Goal: Information Seeking & Learning: Learn about a topic

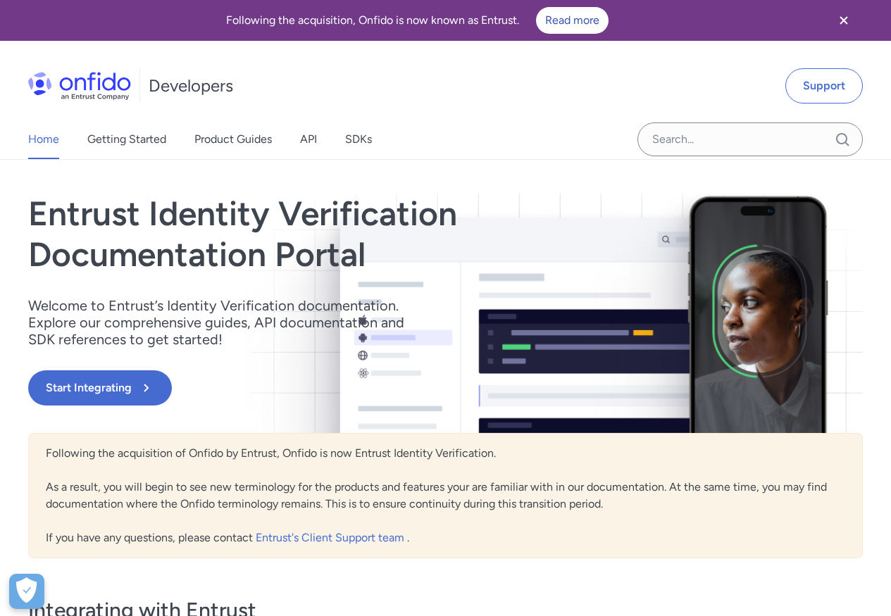
click at [299, 138] on div "Home Getting Started Product Guides API SDKs" at bounding box center [214, 139] width 428 height 39
click at [305, 139] on link "API" at bounding box center [308, 139] width 17 height 39
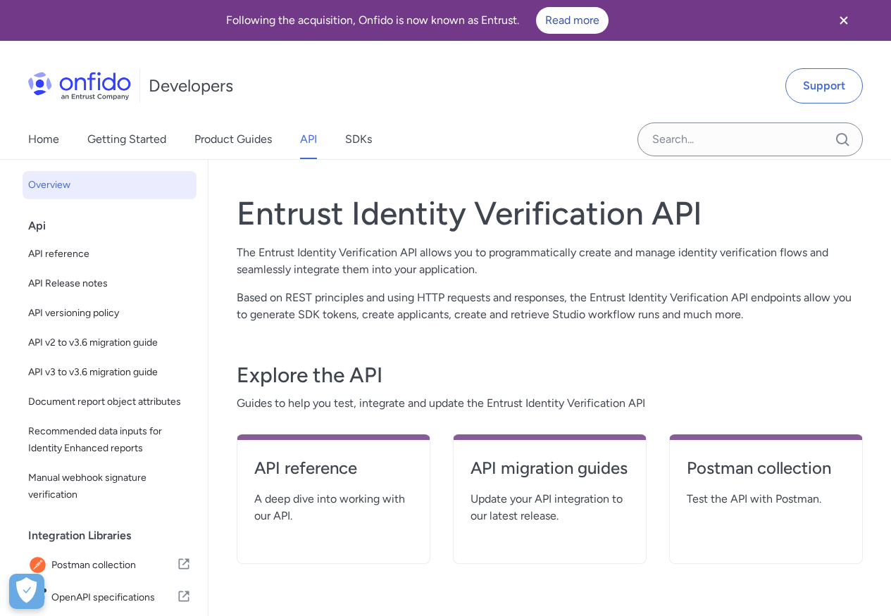
scroll to position [3, 0]
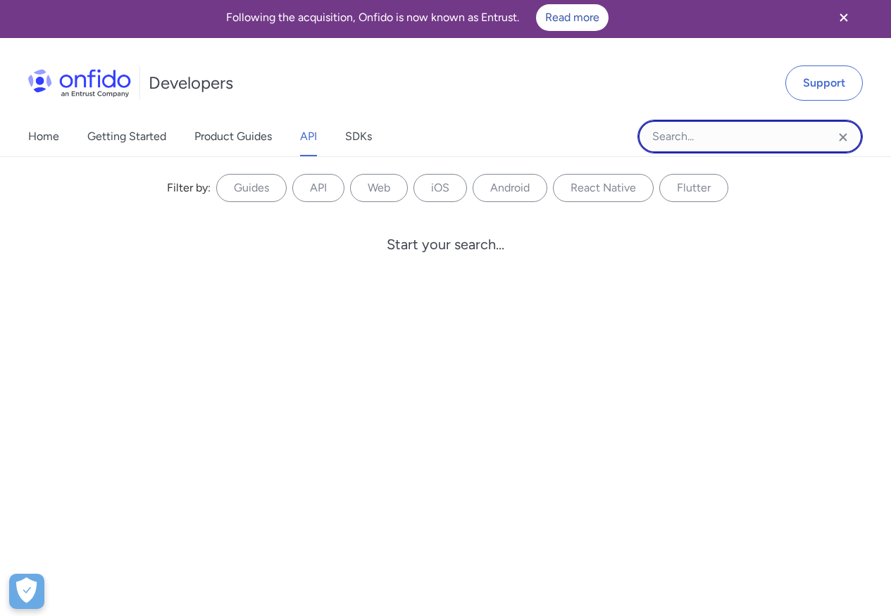
click at [736, 150] on input "Onfido search input field" at bounding box center [749, 137] width 225 height 34
type input "mastercard"
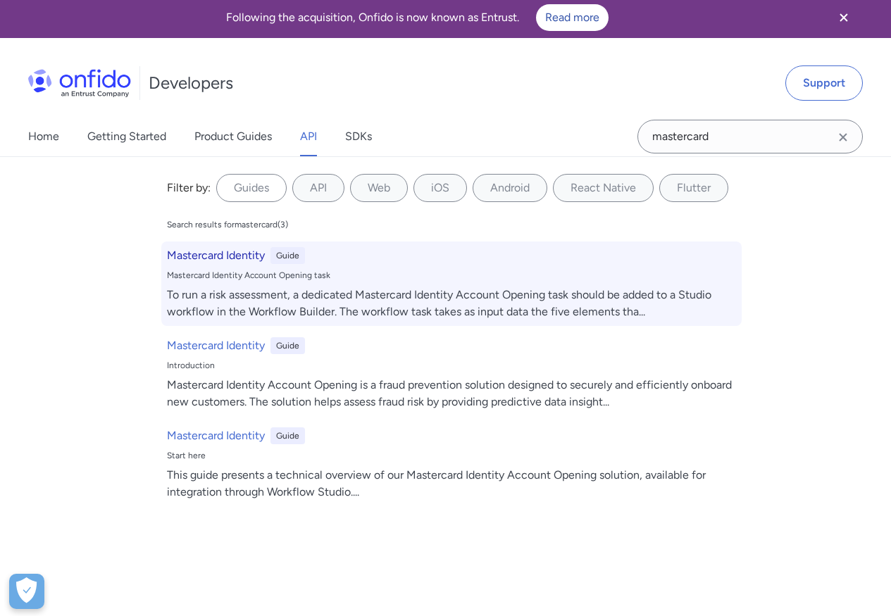
click at [229, 259] on h6 "Mastercard Identity" at bounding box center [216, 255] width 98 height 17
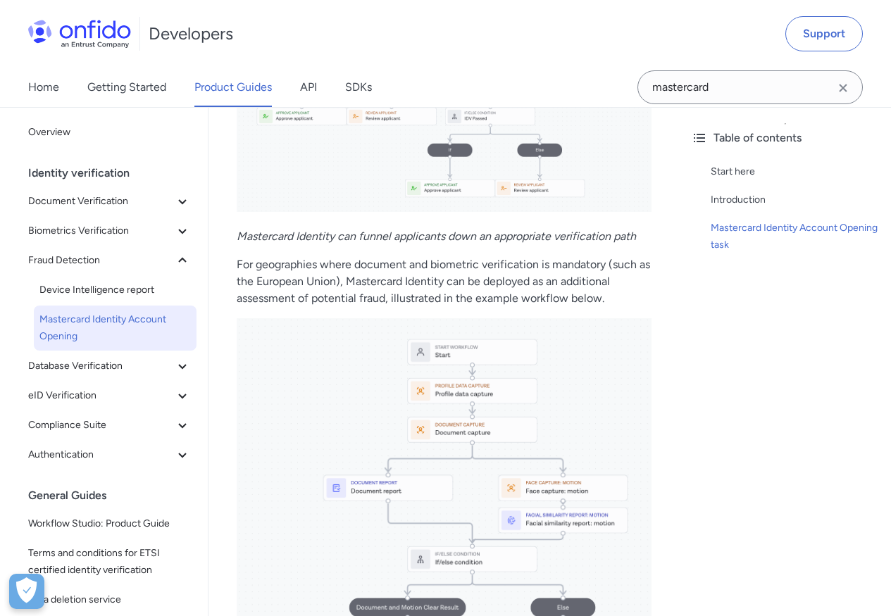
scroll to position [3169, 0]
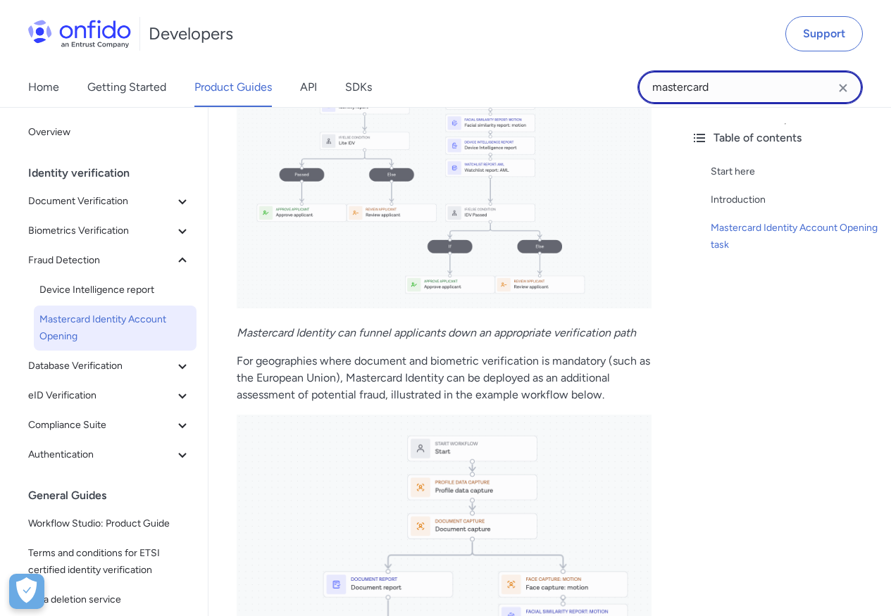
click at [758, 84] on input "mastercard" at bounding box center [749, 87] width 225 height 34
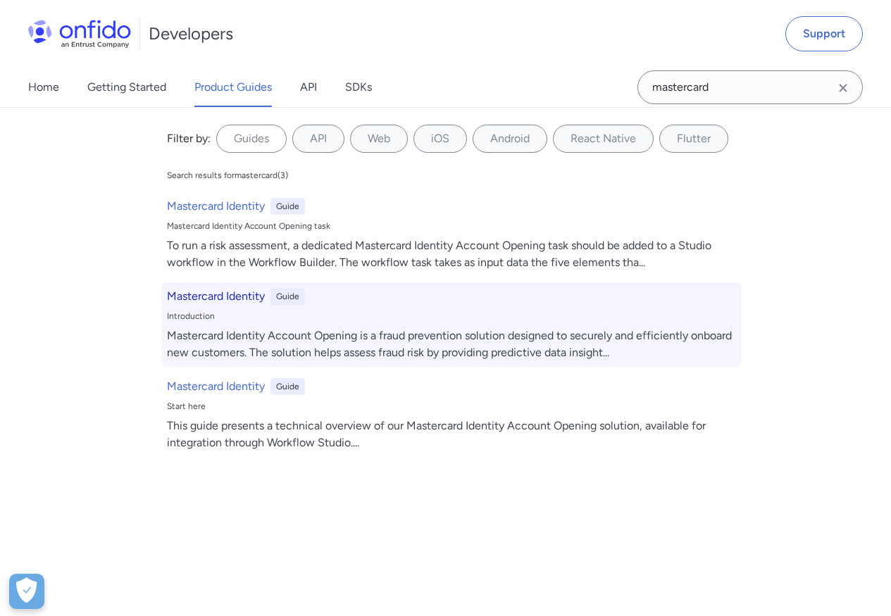
click at [228, 301] on h6 "Mastercard Identity" at bounding box center [216, 296] width 98 height 17
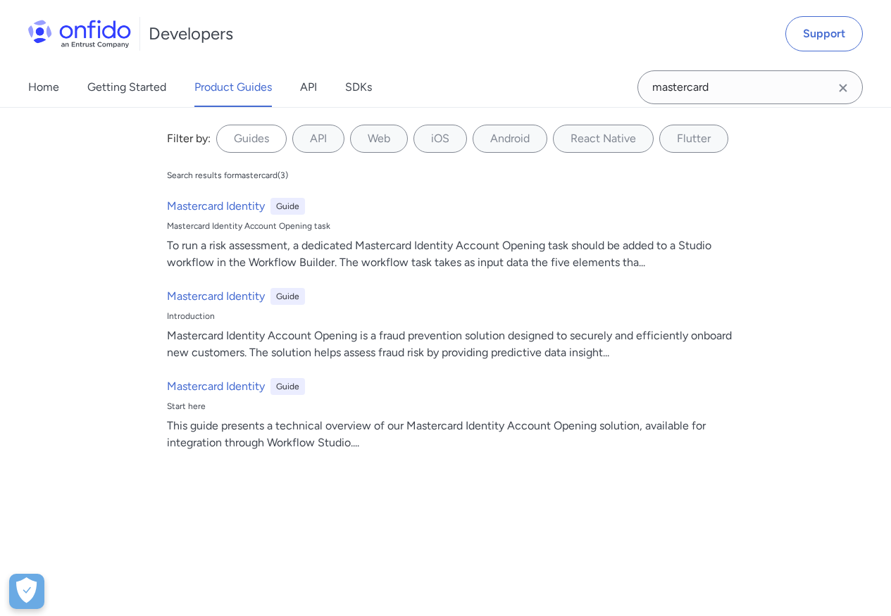
click at [849, 97] on div at bounding box center [843, 91] width 17 height 22
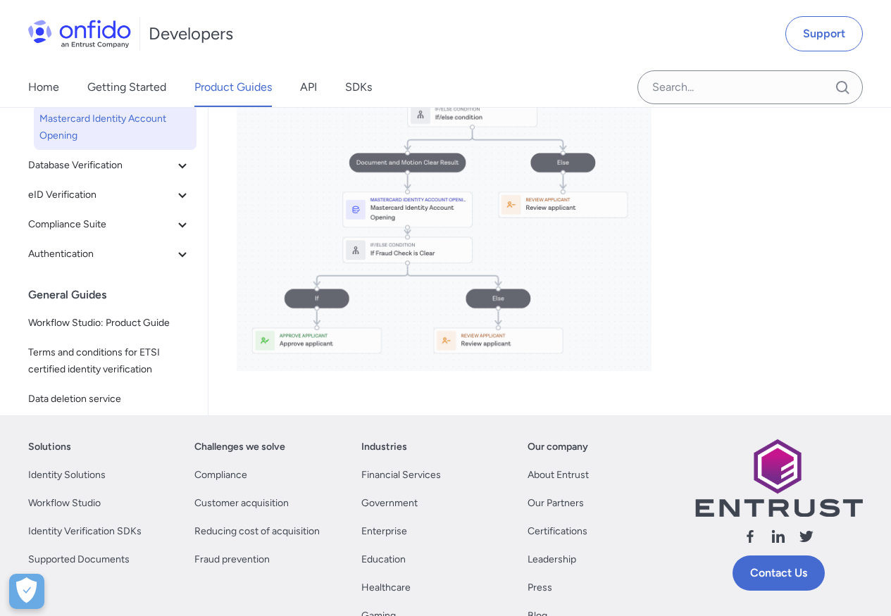
scroll to position [3921, 0]
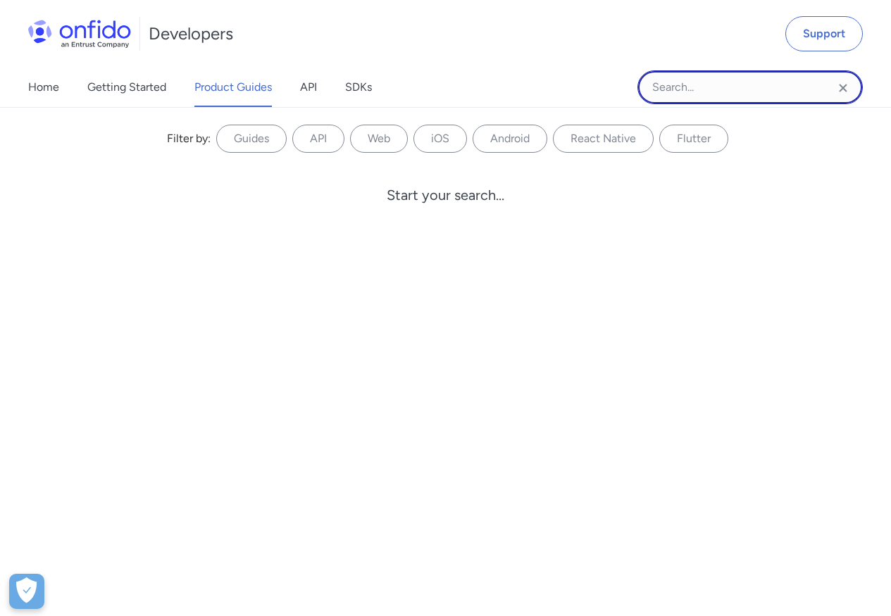
click at [785, 82] on input "Onfido search input field" at bounding box center [749, 87] width 225 height 34
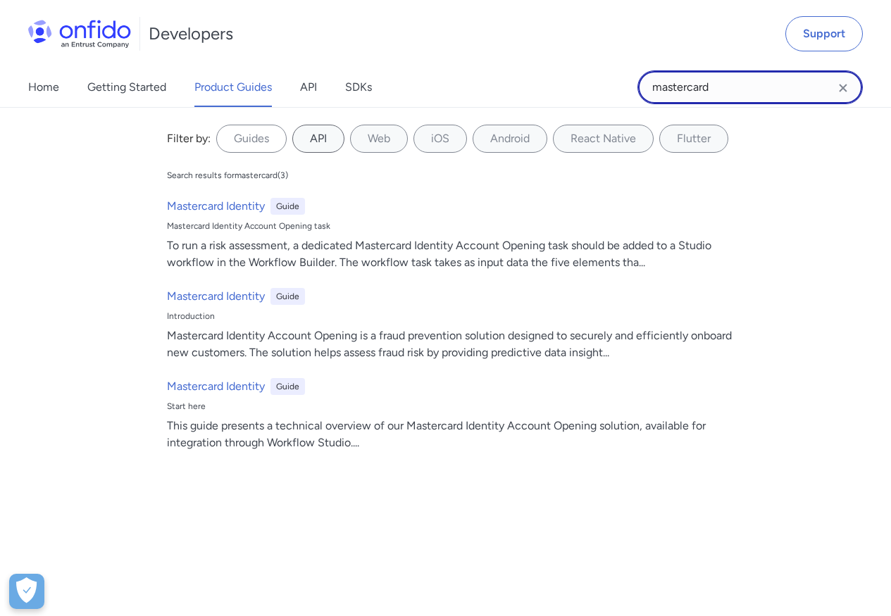
type input "mastercard"
click at [315, 132] on label "API" at bounding box center [318, 139] width 52 height 28
click at [0, 0] on input "API" at bounding box center [0, 0] width 0 height 0
click at [316, 143] on label "API" at bounding box center [318, 139] width 52 height 28
click at [0, 0] on input "API" at bounding box center [0, 0] width 0 height 0
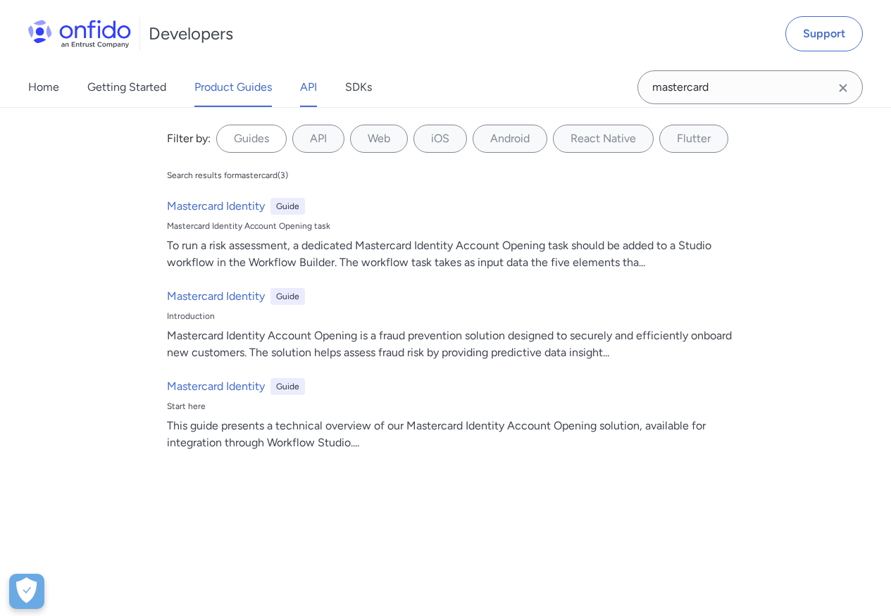
click at [306, 87] on link "API" at bounding box center [308, 87] width 17 height 39
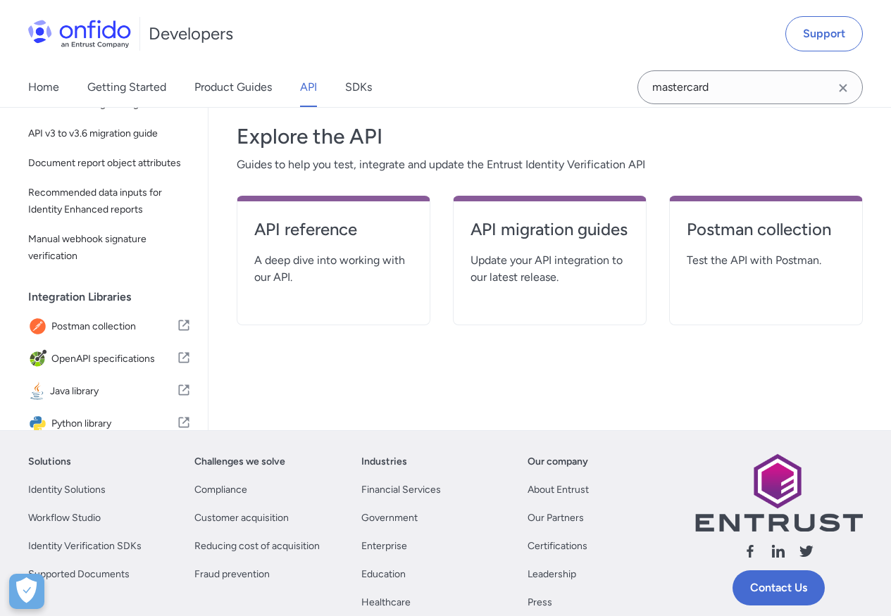
scroll to position [236, 0]
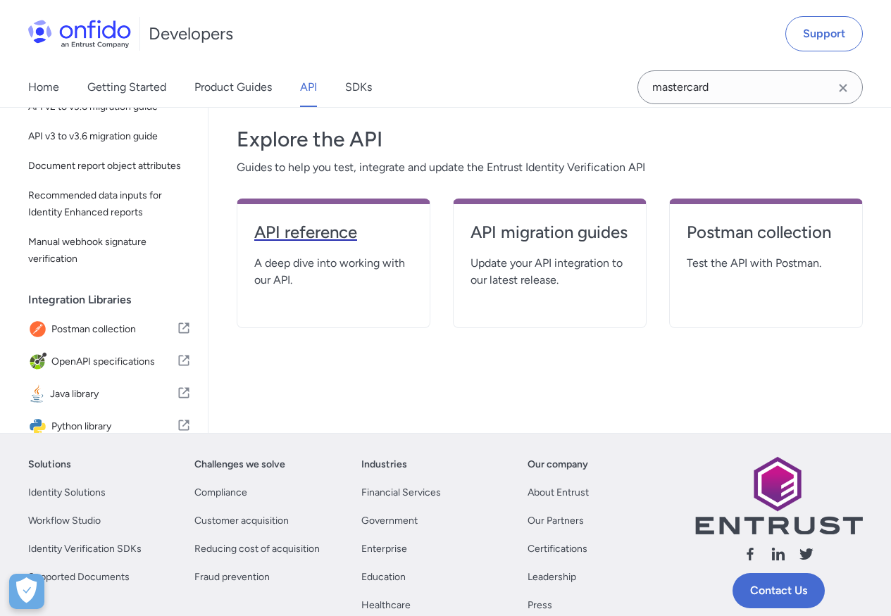
click at [334, 232] on h4 "API reference" at bounding box center [333, 232] width 158 height 23
select select "http"
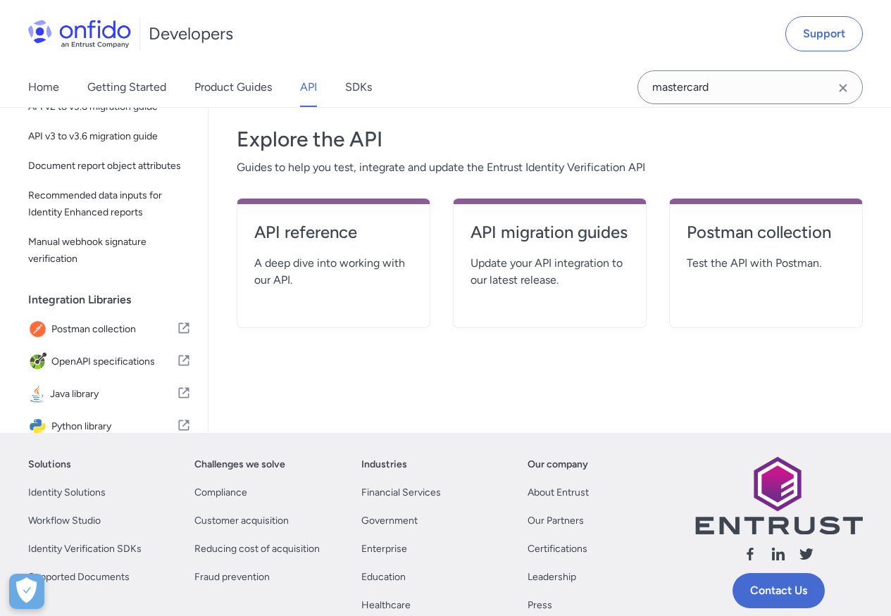
select select "http"
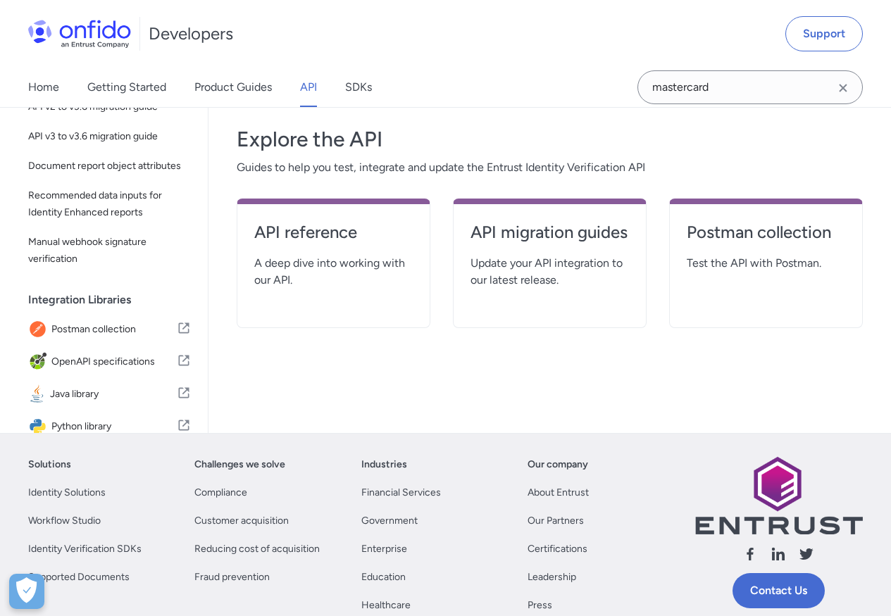
select select "http"
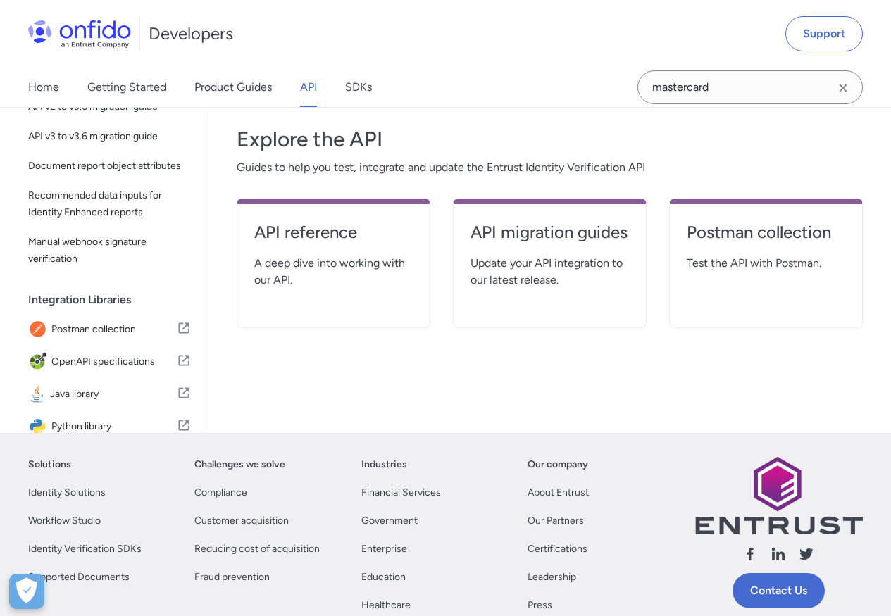
select select "http"
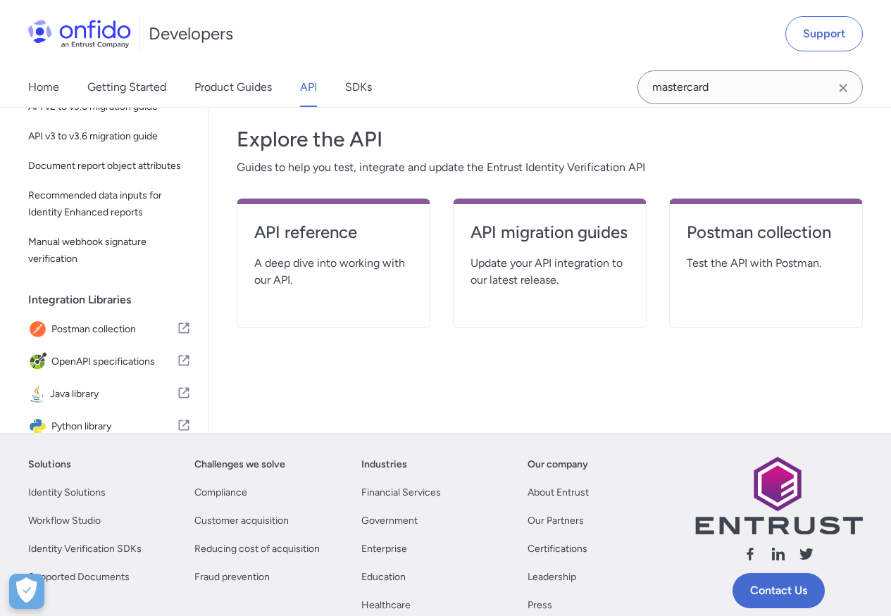
select select "http"
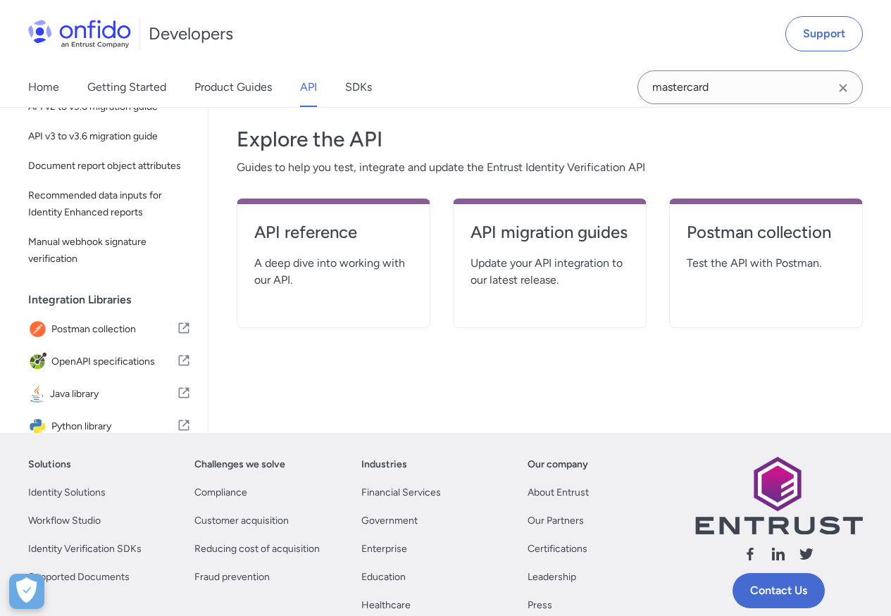
select select "http"
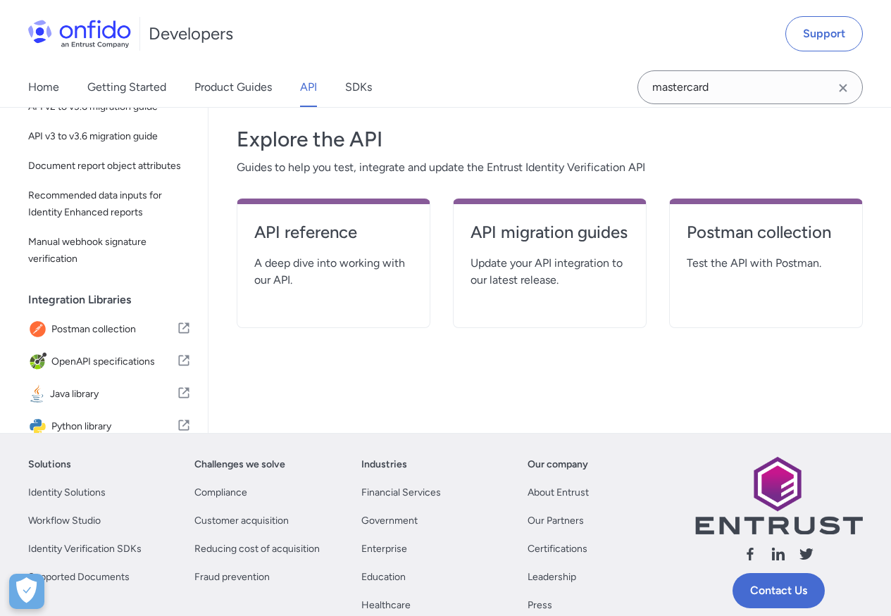
select select "http"
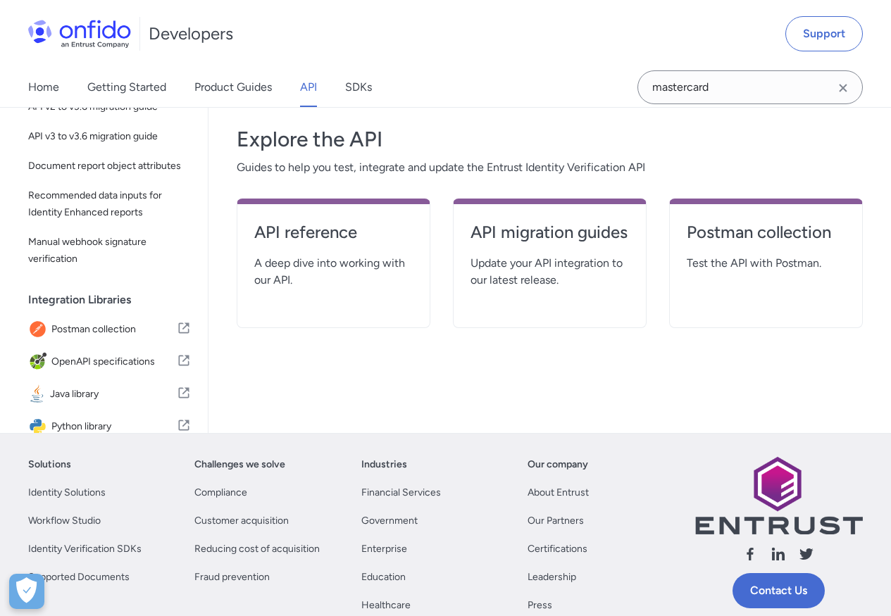
select select "http"
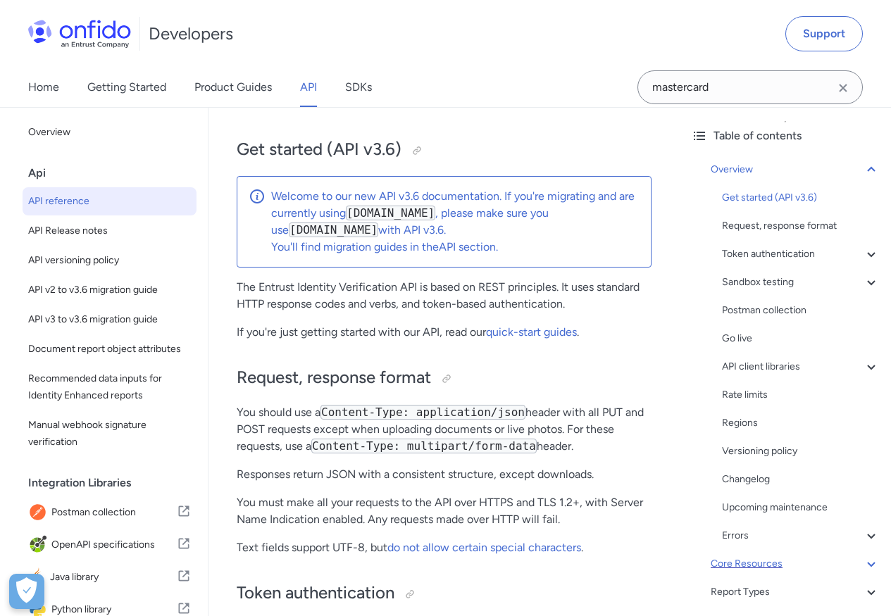
scroll to position [116, 0]
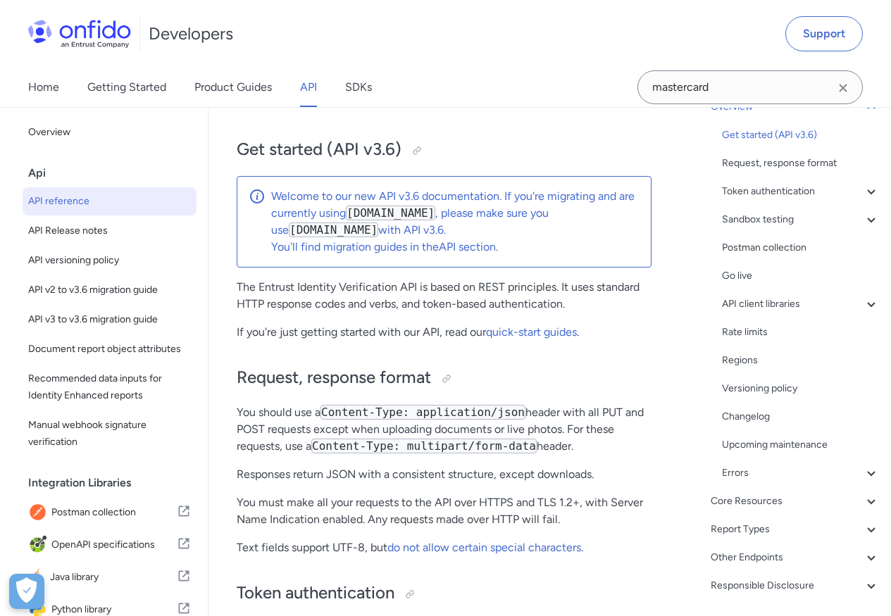
click at [772, 533] on div "Report Types" at bounding box center [795, 529] width 169 height 17
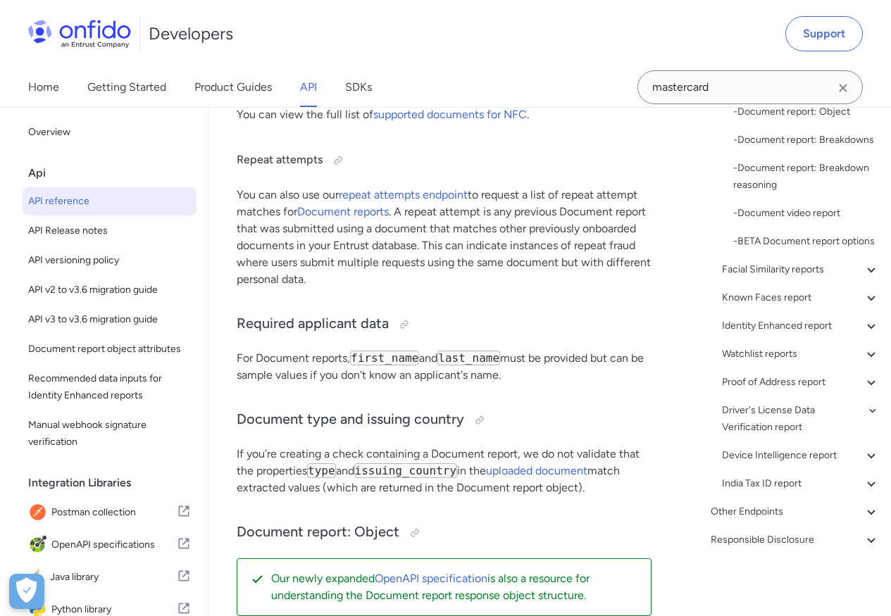
scroll to position [311, 0]
click at [761, 521] on div "Other Endpoints" at bounding box center [795, 512] width 169 height 17
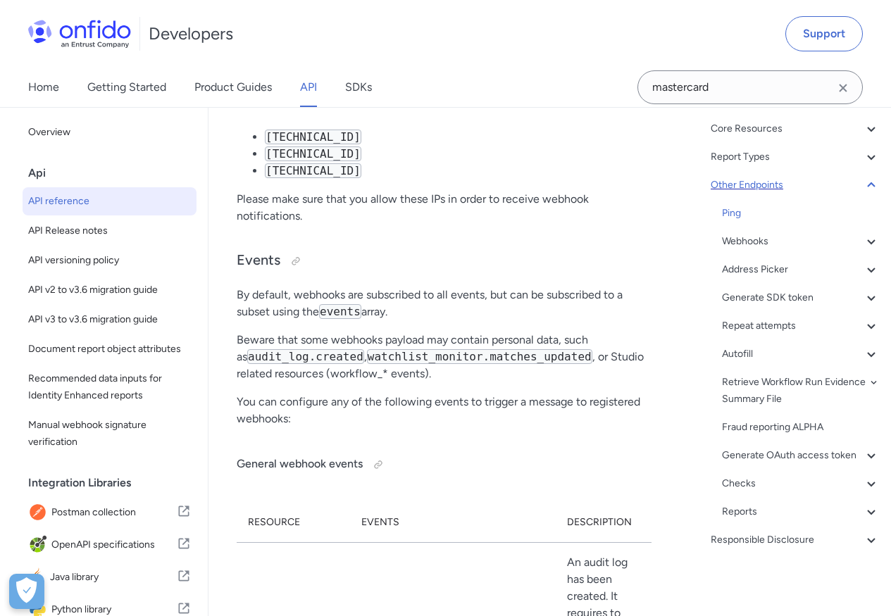
scroll to position [139, 0]
click at [789, 419] on div "Fraud reporting ALPHA" at bounding box center [801, 427] width 158 height 17
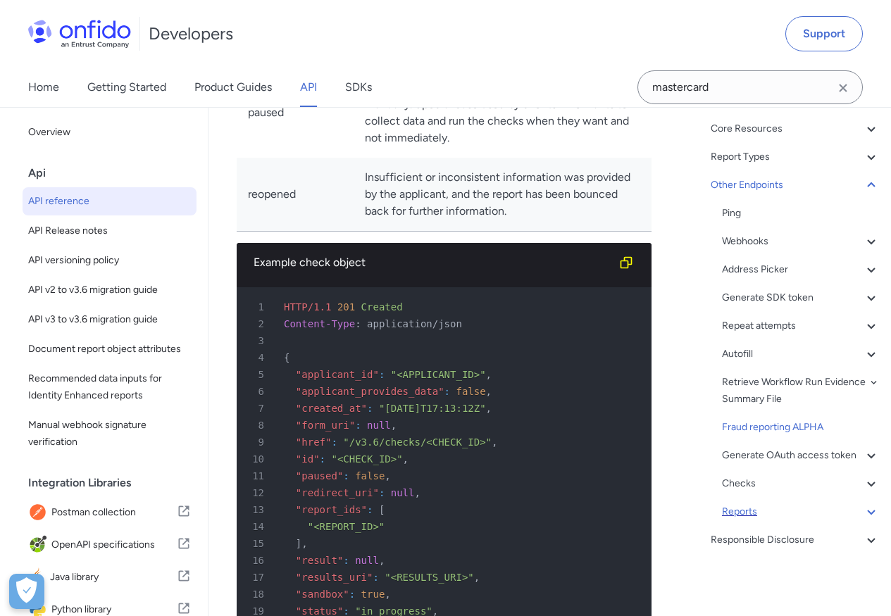
click at [765, 513] on div "Reports" at bounding box center [801, 512] width 158 height 17
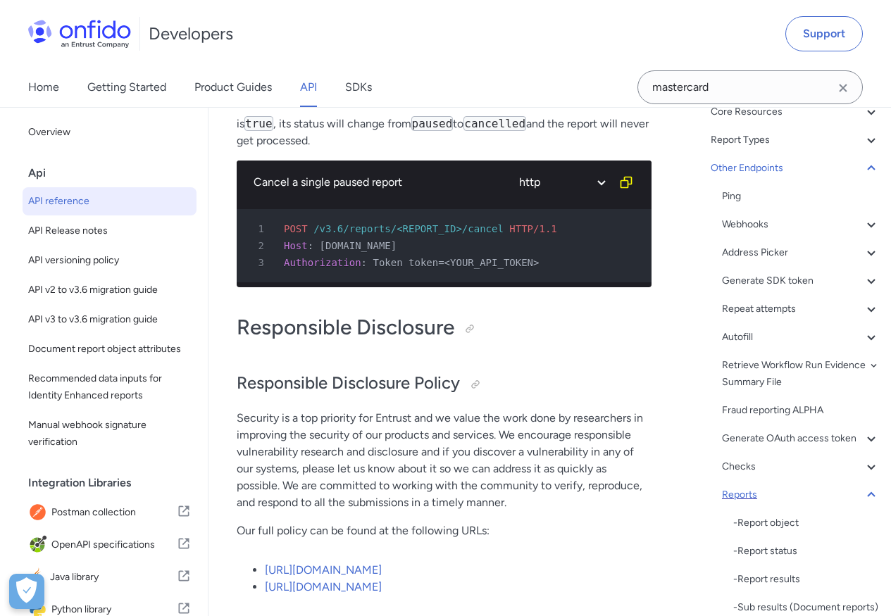
click at [766, 504] on div "Reports" at bounding box center [801, 495] width 158 height 17
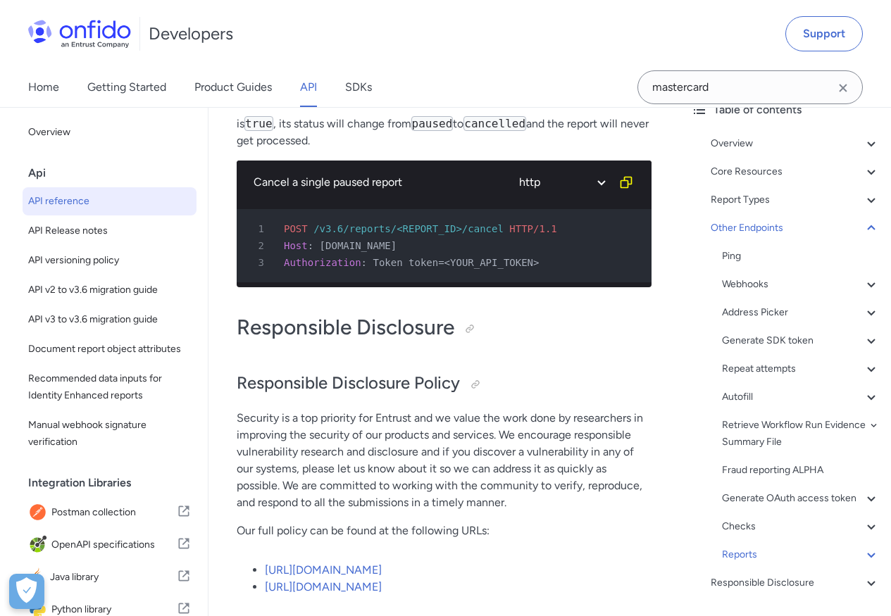
scroll to position [29, 0]
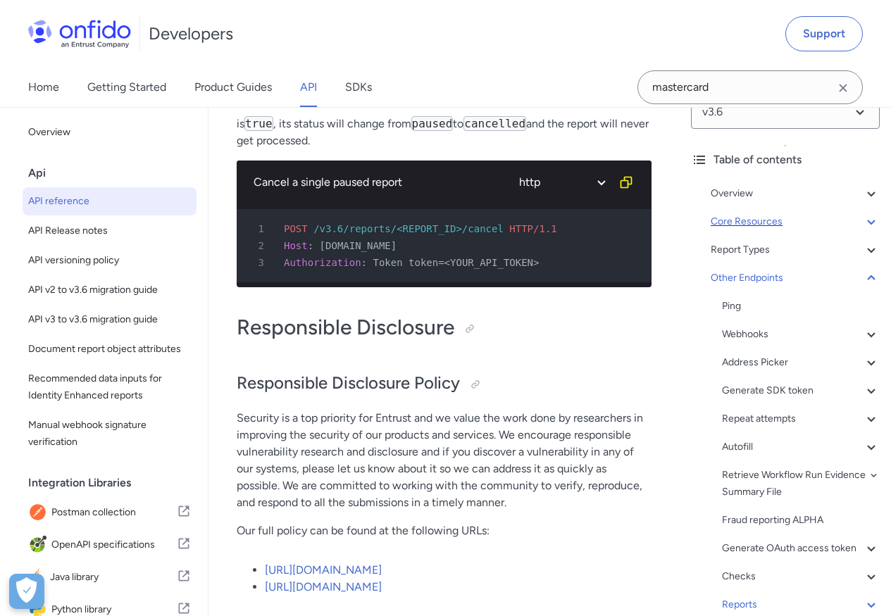
click at [783, 216] on div "Core Resources" at bounding box center [795, 221] width 169 height 17
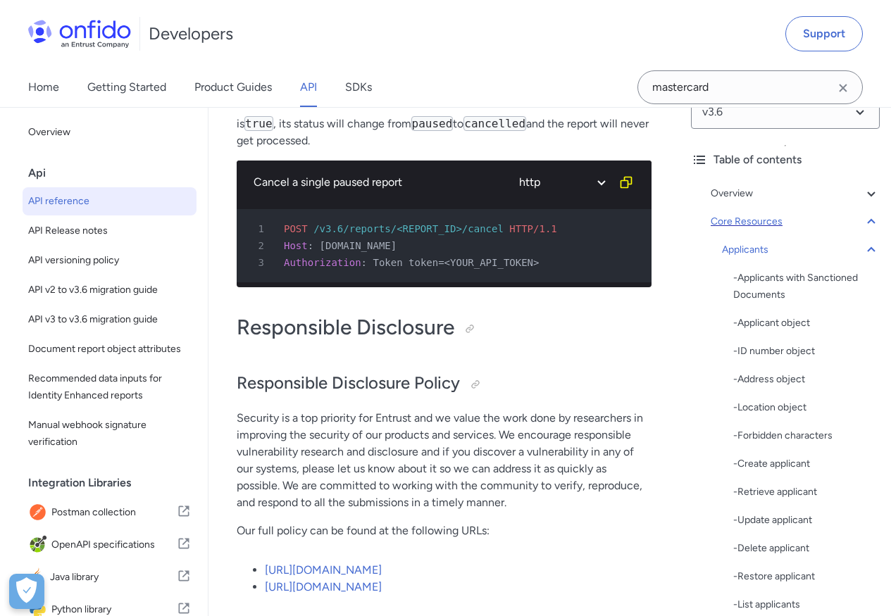
scroll to position [18624, 0]
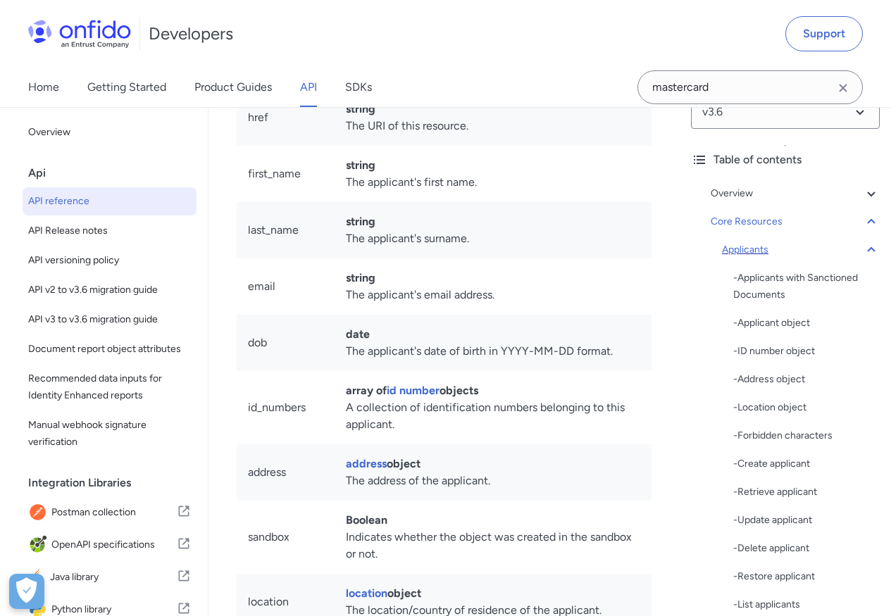
click at [761, 247] on div "Applicants" at bounding box center [801, 250] width 158 height 17
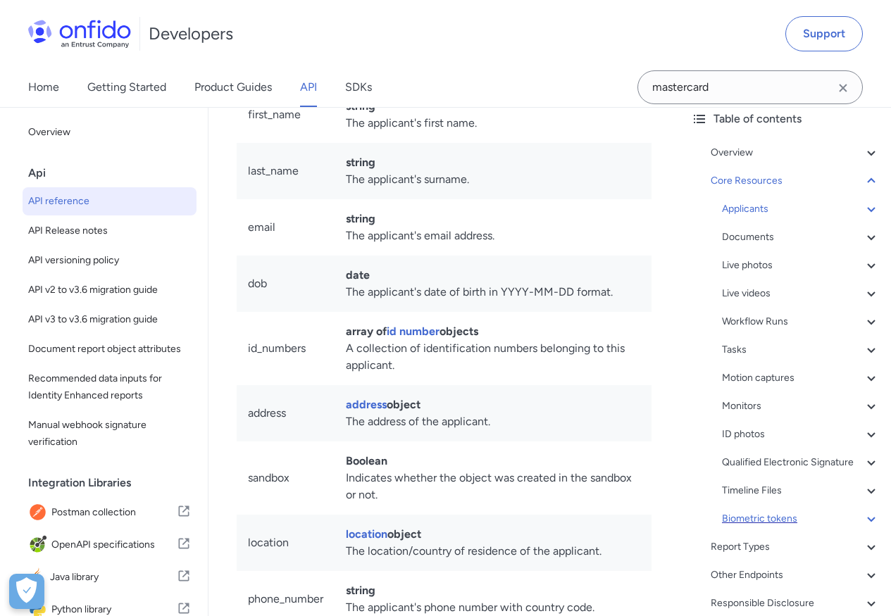
scroll to position [80, 0]
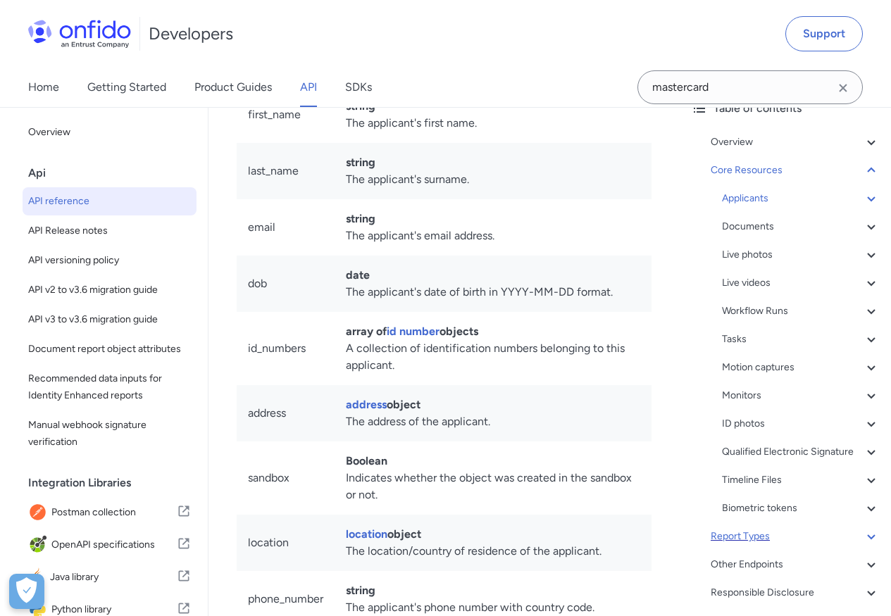
click at [757, 545] on div "Report Types" at bounding box center [795, 536] width 169 height 17
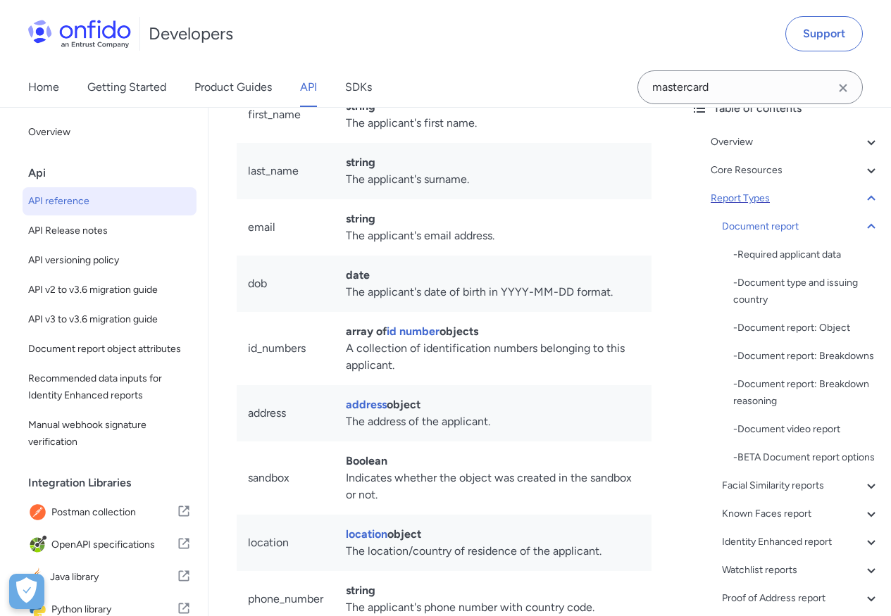
scroll to position [67622, 0]
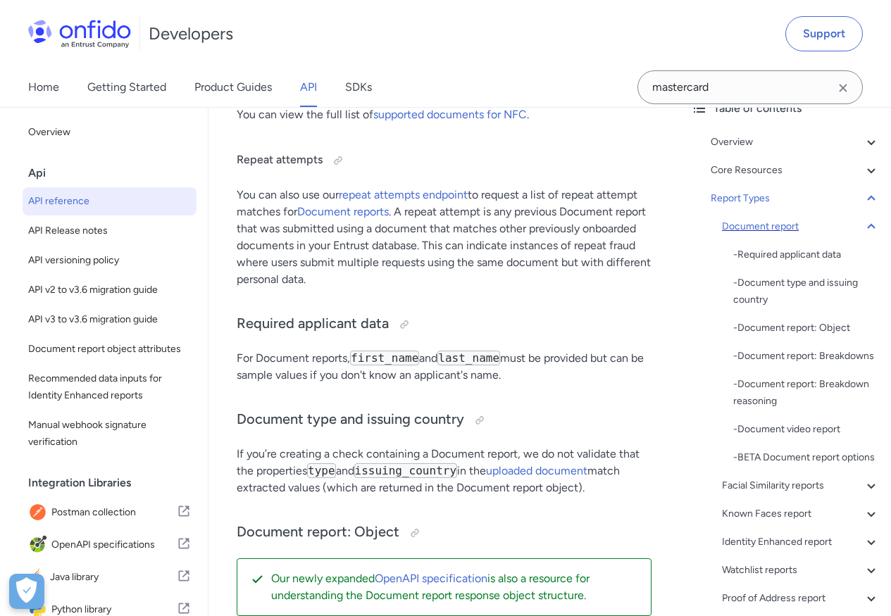
click at [827, 226] on div "Document report" at bounding box center [801, 226] width 158 height 17
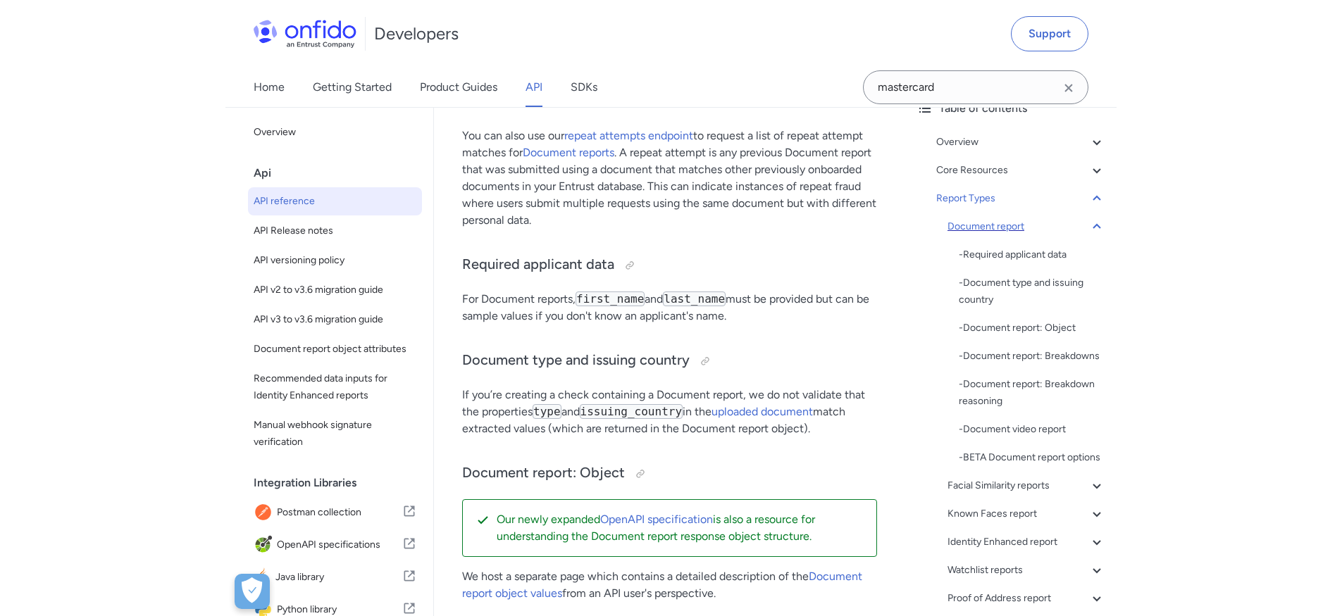
scroll to position [66, 0]
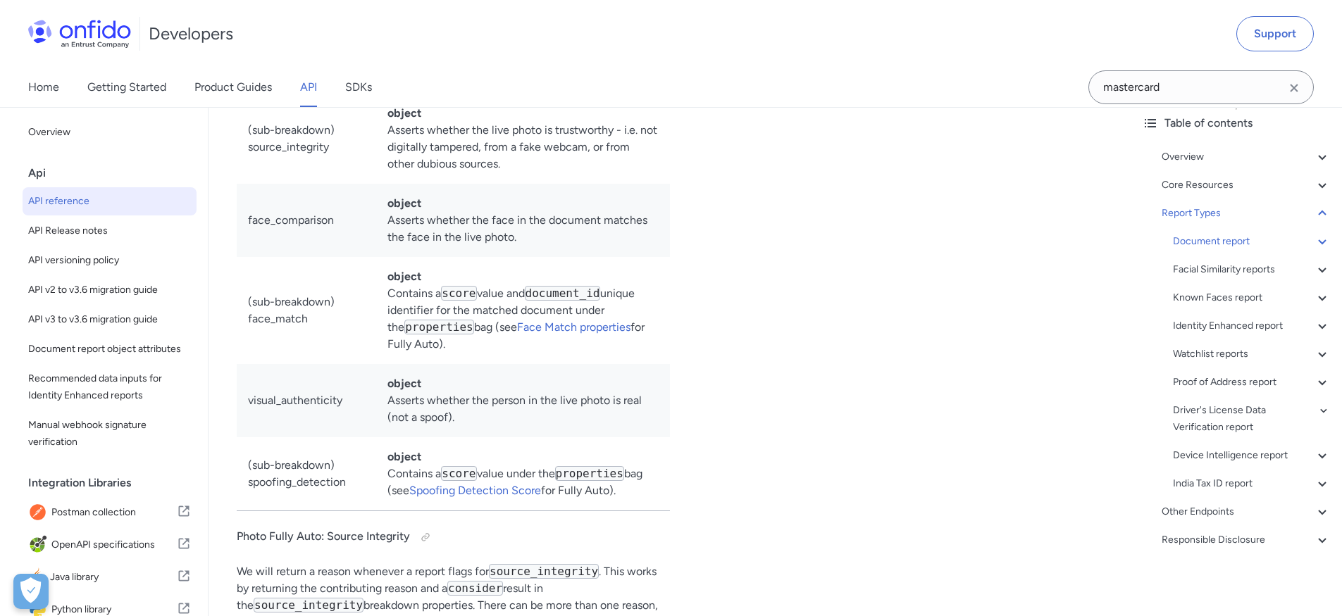
click at [809, 41] on div "Developers Support" at bounding box center [671, 34] width 1342 height 68
